Goal: Information Seeking & Learning: Learn about a topic

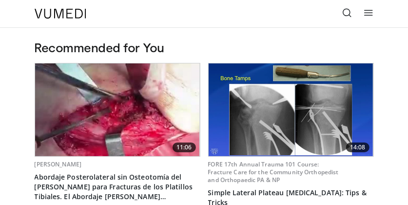
click at [369, 11] on icon at bounding box center [369, 13] width 10 height 10
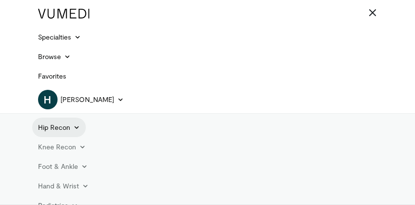
click at [73, 128] on icon at bounding box center [76, 127] width 7 height 7
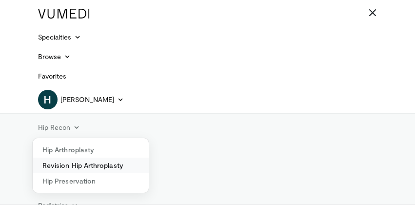
click at [80, 165] on link "Revision Hip Arthroplasty" at bounding box center [91, 166] width 116 height 16
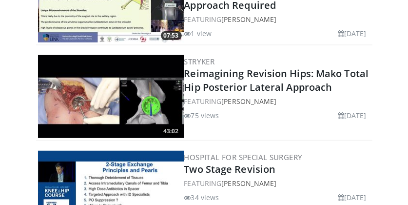
scroll to position [191, 0]
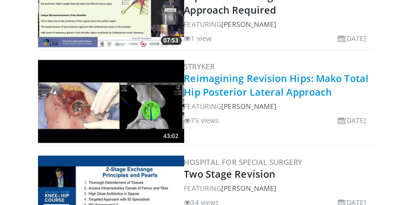
click at [225, 82] on link "Reimagining Revision Hips: Mako Total Hip Posterior Lateral Approach" at bounding box center [276, 85] width 185 height 27
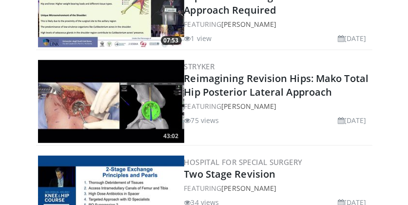
click at [140, 104] on img at bounding box center [111, 101] width 146 height 83
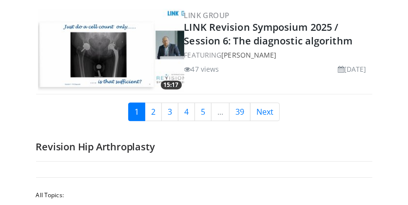
scroll to position [2482, 0]
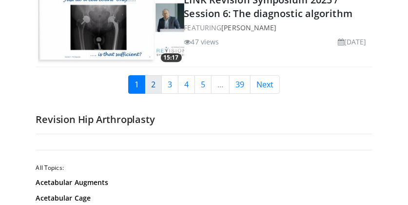
click at [156, 75] on link "2" at bounding box center [153, 84] width 17 height 19
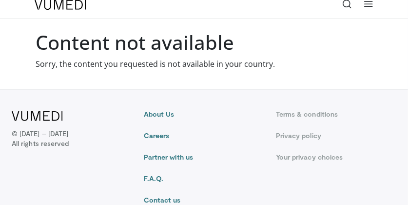
scroll to position [6, 0]
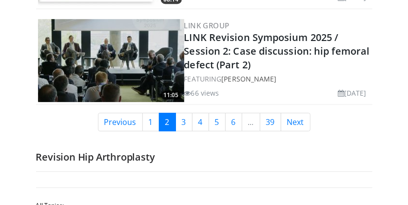
scroll to position [2478, 0]
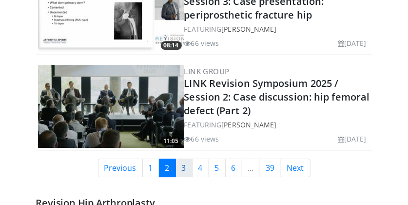
click at [182, 161] on link "3" at bounding box center [184, 168] width 17 height 19
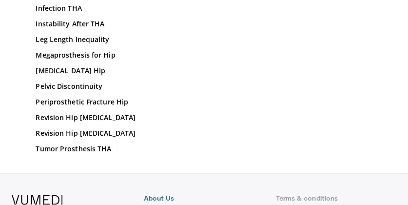
scroll to position [2809, 0]
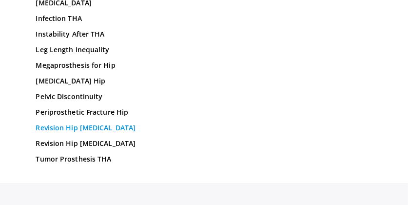
click at [92, 133] on link "Revision Hip Acetabulum" at bounding box center [204, 128] width 337 height 10
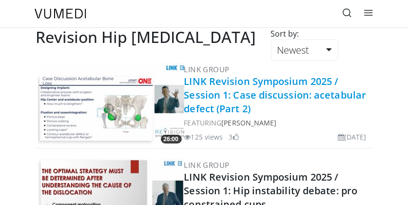
click at [195, 89] on link "LINK Revision Symposium 2025 / Session 1: Case discussion: acetabular defect (P…" at bounding box center [275, 95] width 182 height 40
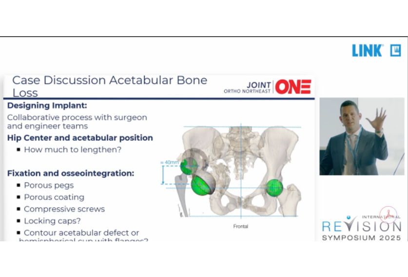
scroll to position [248, 0]
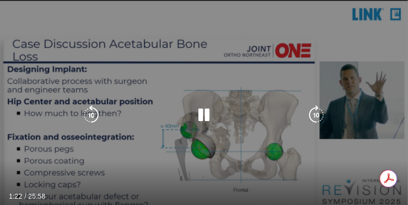
click at [75, 191] on div "10 seconds Tap to unmute" at bounding box center [204, 115] width 408 height 230
click at [23, 189] on div "10 seconds Tap to unmute" at bounding box center [204, 115] width 408 height 230
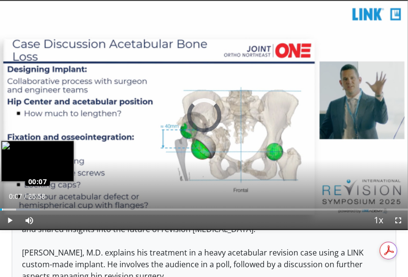
click at [2, 204] on div "Loaded : 9.62% 00:07 00:07" at bounding box center [204, 209] width 408 height 2
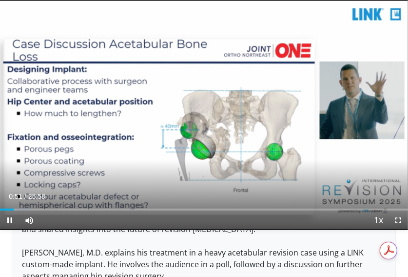
click at [147, 193] on div "Current Time 0:51 / Duration 25:58" at bounding box center [204, 196] width 408 height 9
click at [8, 204] on span "Video Player" at bounding box center [10, 220] width 20 height 20
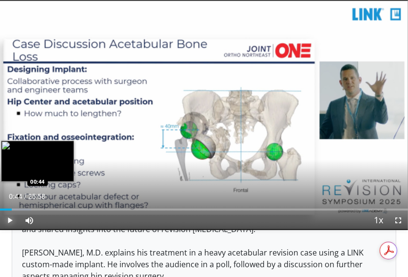
click at [11, 204] on div "00:53" at bounding box center [6, 209] width 12 height 2
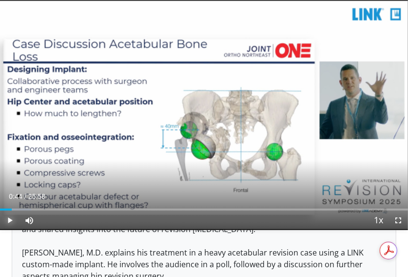
click at [8, 204] on span "Video Player" at bounding box center [10, 220] width 20 height 20
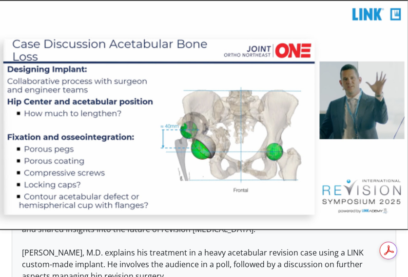
click at [8, 204] on video-js "**********" at bounding box center [204, 115] width 408 height 230
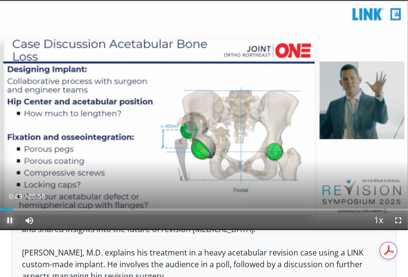
click at [8, 204] on span "Video Player" at bounding box center [10, 220] width 20 height 20
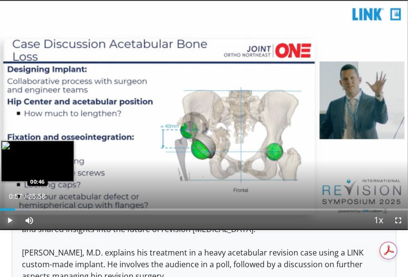
click at [12, 204] on div "00:57" at bounding box center [7, 209] width 15 height 2
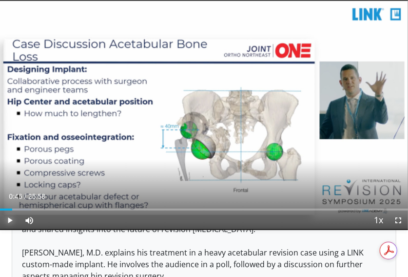
click at [7, 204] on span "Video Player" at bounding box center [10, 220] width 20 height 20
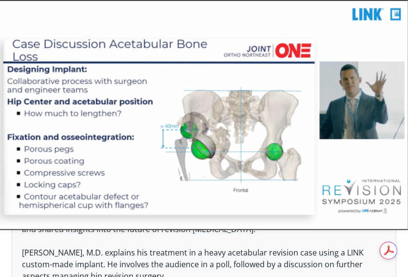
click at [9, 204] on div "10 seconds Tap to unmute" at bounding box center [204, 115] width 408 height 230
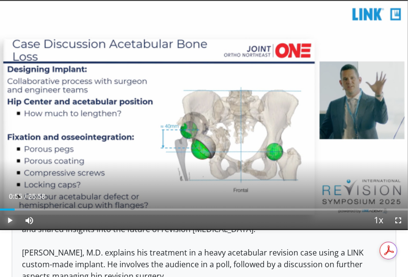
click at [9, 204] on span "Video Player" at bounding box center [10, 220] width 20 height 20
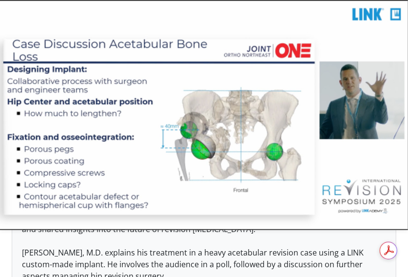
click at [9, 204] on video-js "**********" at bounding box center [204, 115] width 408 height 230
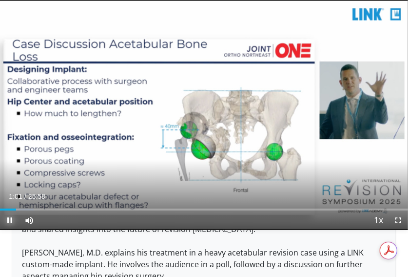
click at [12, 204] on span "Video Player" at bounding box center [10, 220] width 20 height 20
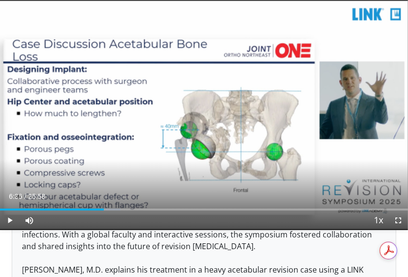
scroll to position [6, 0]
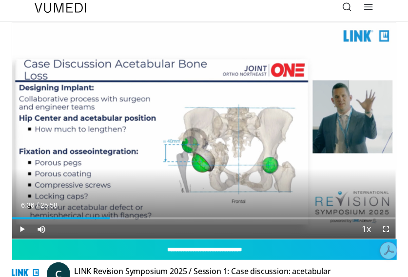
drag, startPoint x: 309, startPoint y: 132, endPoint x: 415, endPoint y: 258, distance: 164.5
click at [394, 57] on div "10 seconds Tap to unmute" at bounding box center [204, 130] width 384 height 216
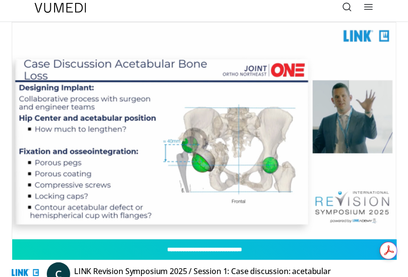
click at [394, 107] on div "10 seconds Tap to unmute" at bounding box center [204, 130] width 384 height 216
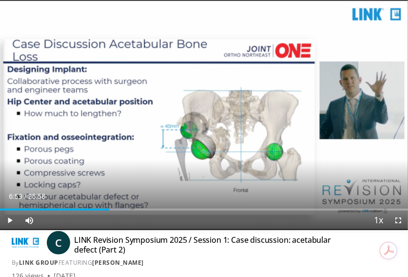
scroll to position [33, 0]
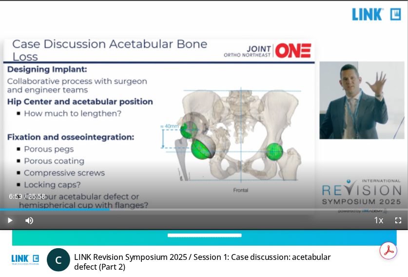
click at [7, 204] on span "Video Player" at bounding box center [10, 220] width 20 height 20
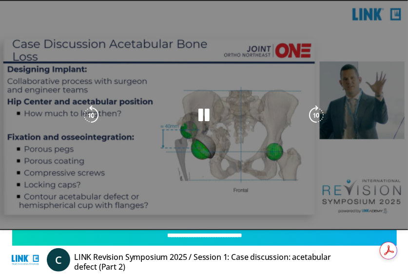
click at [246, 117] on div "Video Player" at bounding box center [203, 115] width 245 height 20
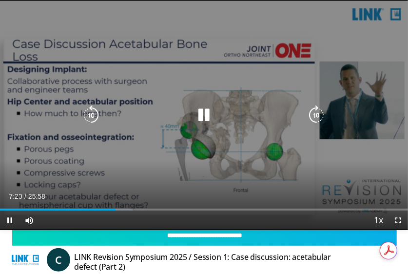
click at [207, 111] on icon "Video Player" at bounding box center [205, 115] width 20 height 20
click at [202, 116] on icon "Video Player" at bounding box center [205, 115] width 20 height 20
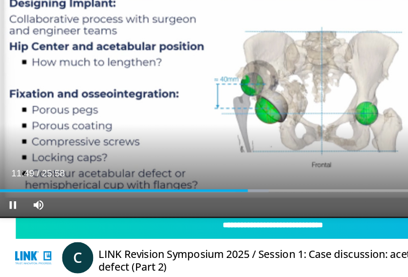
click at [137, 203] on video-js "**********" at bounding box center [204, 115] width 408 height 230
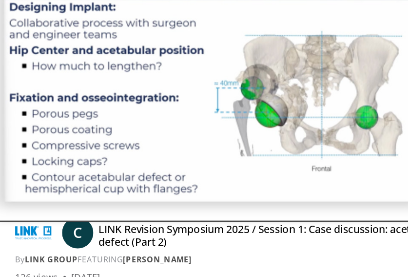
scroll to position [54, 0]
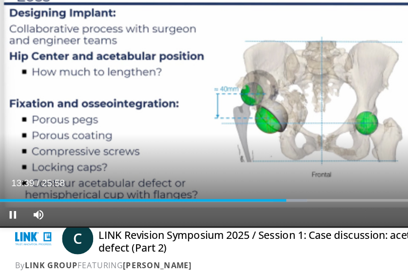
click at [137, 196] on video-js "**********" at bounding box center [204, 115] width 408 height 230
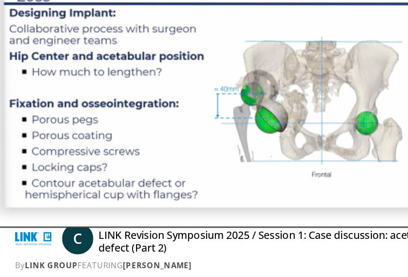
click at [139, 192] on div "10 seconds Tap to unmute" at bounding box center [204, 115] width 408 height 230
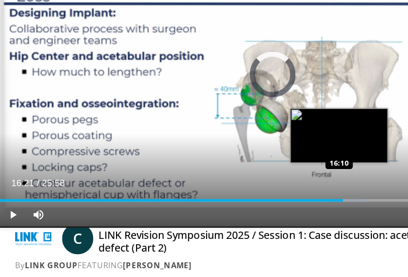
click at [254, 204] on div "Loaded : 67.35% 16:21 16:10" at bounding box center [204, 209] width 408 height 2
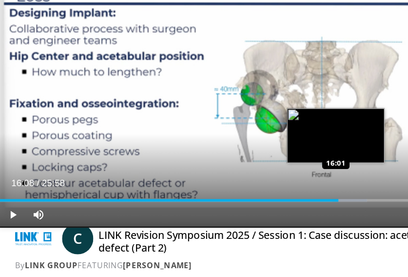
click at [251, 204] on div "16:08" at bounding box center [127, 209] width 254 height 2
click at [251, 204] on div "15:59" at bounding box center [125, 209] width 251 height 2
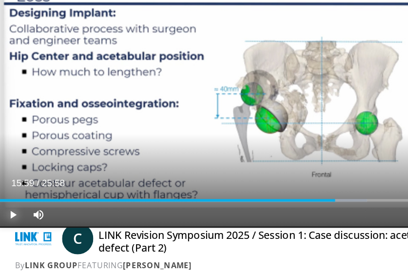
click at [8, 204] on span "Video Player" at bounding box center [10, 220] width 20 height 20
click at [11, 204] on video-js "**********" at bounding box center [204, 115] width 408 height 230
click at [8, 204] on span "Video Player" at bounding box center [10, 220] width 20 height 20
click at [10, 204] on span "Video Player" at bounding box center [10, 220] width 20 height 20
click at [10, 204] on video-js "**********" at bounding box center [204, 115] width 408 height 230
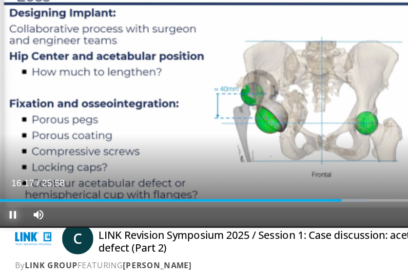
click at [11, 204] on span "Video Player" at bounding box center [10, 220] width 20 height 20
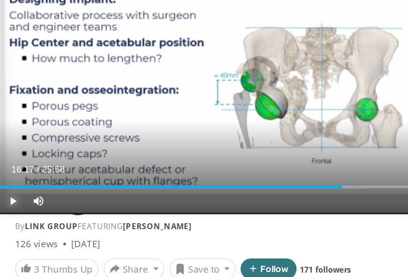
scroll to position [74, 0]
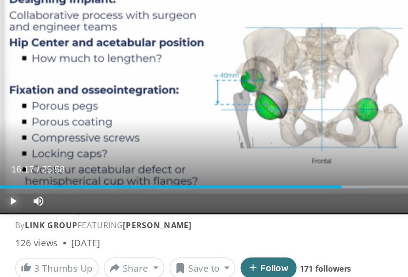
click at [12, 204] on span "Video Player" at bounding box center [10, 220] width 20 height 20
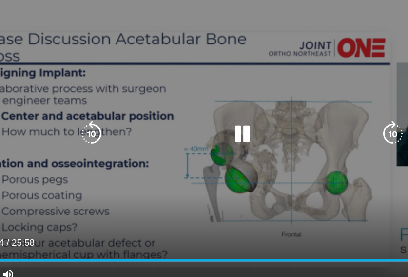
click at [181, 63] on div "10 seconds Tap to unmute" at bounding box center [204, 115] width 408 height 230
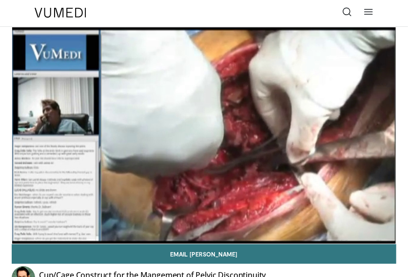
scroll to position [13, 0]
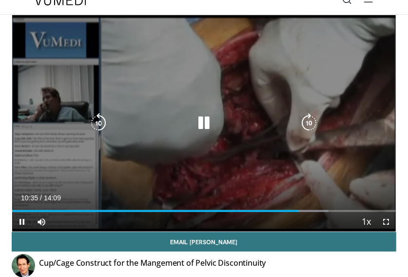
click at [204, 120] on icon "Video Player" at bounding box center [205, 123] width 20 height 20
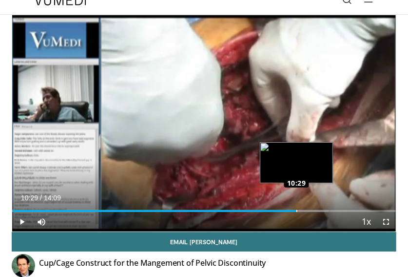
click at [297, 210] on div "Loaded : 82.48% 10:29 10:29" at bounding box center [204, 211] width 384 height 2
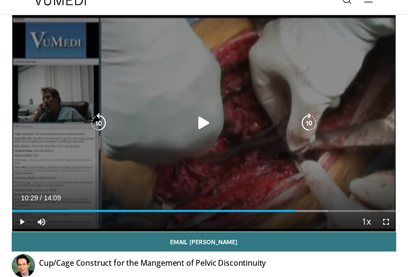
click at [204, 119] on icon "Video Player" at bounding box center [205, 123] width 20 height 20
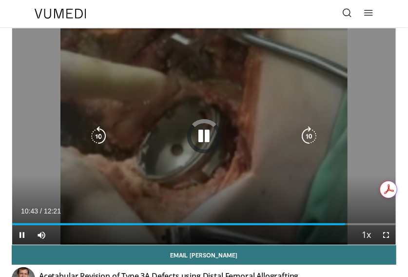
click at [209, 137] on icon "Video Player" at bounding box center [205, 136] width 20 height 20
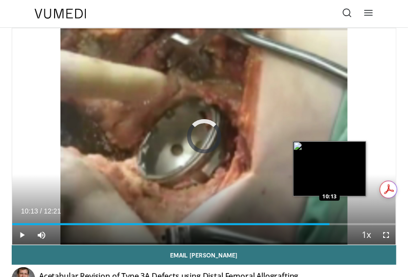
click at [329, 223] on div "10:13" at bounding box center [171, 224] width 318 height 2
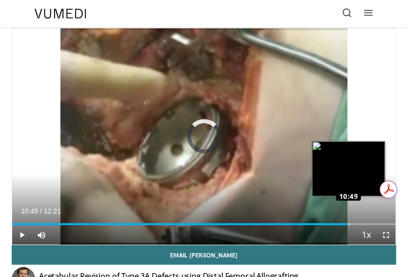
click at [349, 224] on div "Loaded : 0.00% 10:49 10:49" at bounding box center [204, 224] width 384 height 2
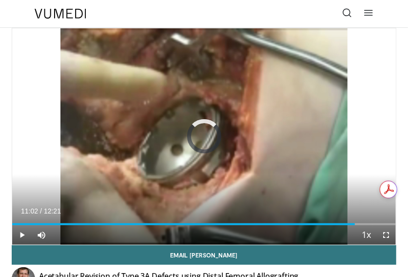
click at [355, 224] on div "Loaded : 0.00% 11:02 10:51" at bounding box center [204, 224] width 384 height 2
click at [355, 224] on div "11:02" at bounding box center [183, 224] width 343 height 2
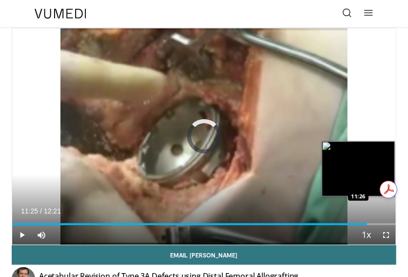
click at [367, 224] on div "Loaded : 0.00% 11:25 11:26" at bounding box center [204, 224] width 384 height 2
click at [367, 224] on div "11:25" at bounding box center [189, 224] width 355 height 2
click at [379, 223] on div "Loaded : 0.00% 11:49 11:49" at bounding box center [204, 224] width 384 height 2
click at [380, 223] on div "Progress Bar" at bounding box center [380, 224] width 1 height 2
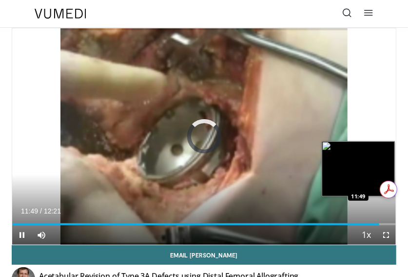
click at [379, 223] on div "Loaded : 0.00% 11:49 11:49" at bounding box center [204, 224] width 384 height 2
click at [379, 223] on video-js "**********" at bounding box center [204, 136] width 384 height 216
click at [389, 223] on div "Loaded : 0.00% 11:49 12:07" at bounding box center [204, 224] width 384 height 2
click at [389, 223] on div "12:07" at bounding box center [200, 224] width 377 height 2
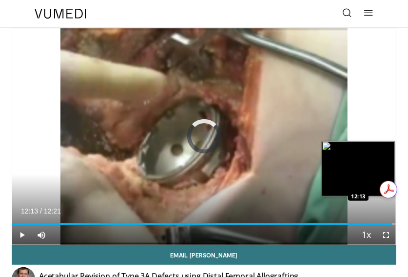
click at [392, 224] on div "Loaded : 0.00% 12:13 12:13" at bounding box center [204, 224] width 384 height 2
click at [393, 222] on div "Loaded : 0.00% 12:13 12:16" at bounding box center [204, 220] width 384 height 9
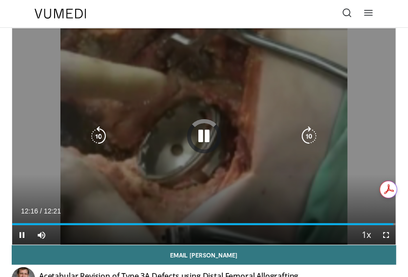
click at [245, 183] on div "10 seconds Tap to unmute" at bounding box center [204, 136] width 384 height 216
click at [205, 133] on icon "Video Player" at bounding box center [205, 136] width 20 height 20
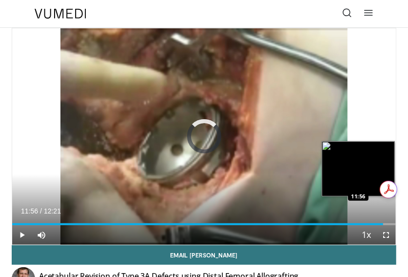
click at [383, 223] on div "11:56" at bounding box center [197, 224] width 371 height 2
click at [372, 222] on div "Loaded : 0.00% 11:35 11:35" at bounding box center [204, 220] width 384 height 9
click at [378, 223] on div "Loaded : 0.00% 11:46 11:46" at bounding box center [204, 224] width 384 height 2
click at [378, 223] on div "11:46" at bounding box center [195, 224] width 366 height 2
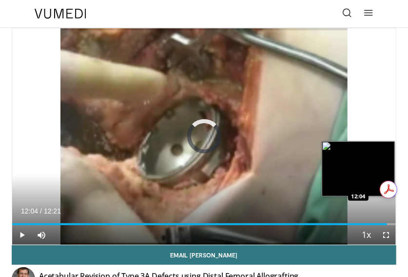
click at [387, 223] on div "Loaded : 0.00% 11:46 12:04" at bounding box center [204, 224] width 384 height 2
click at [387, 223] on div "Loaded : 0.00% 12:04 12:04" at bounding box center [204, 224] width 384 height 2
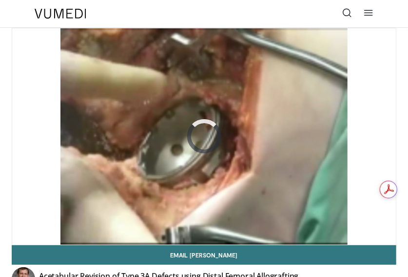
click at [387, 223] on video-js "**********" at bounding box center [204, 136] width 384 height 216
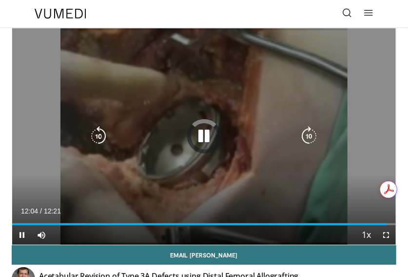
click at [181, 168] on div "10 seconds Tap to unmute" at bounding box center [204, 136] width 384 height 216
click at [185, 85] on div "10 seconds Tap to unmute" at bounding box center [204, 136] width 384 height 216
click at [203, 137] on icon "Video Player" at bounding box center [205, 136] width 20 height 20
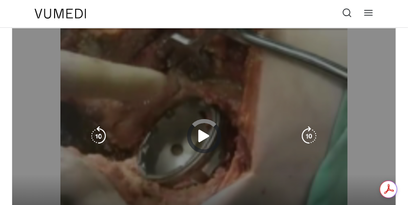
scroll to position [179, 0]
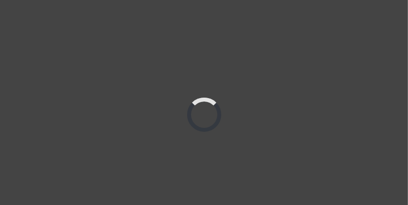
scroll to position [13, 0]
